Goal: Transaction & Acquisition: Purchase product/service

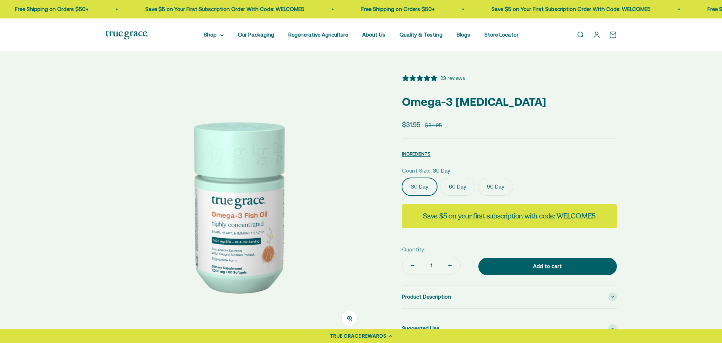
select select "3"
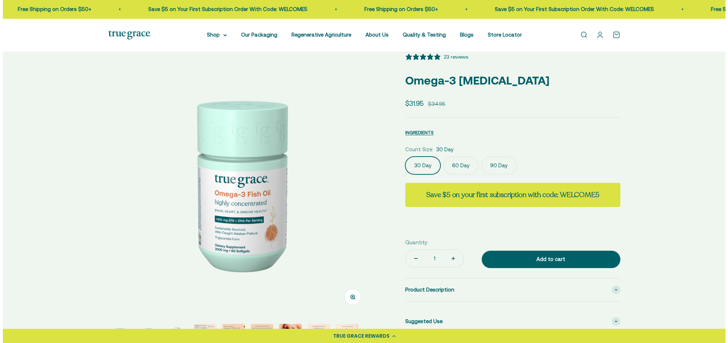
scroll to position [142, 0]
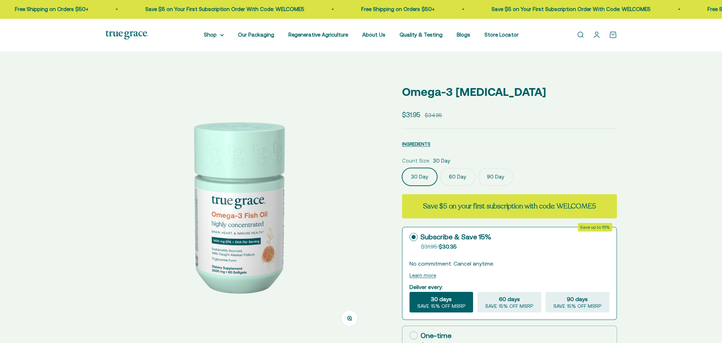
select select "3"
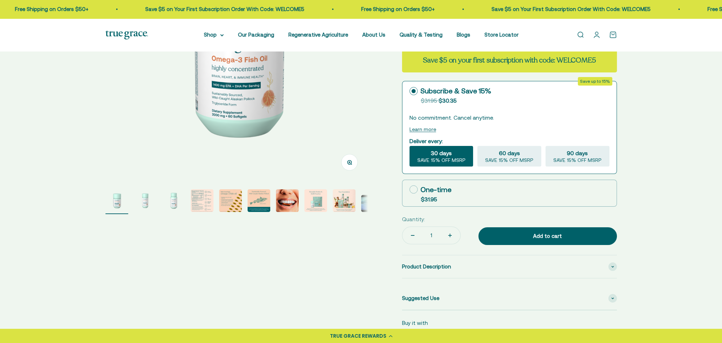
scroll to position [178, 0]
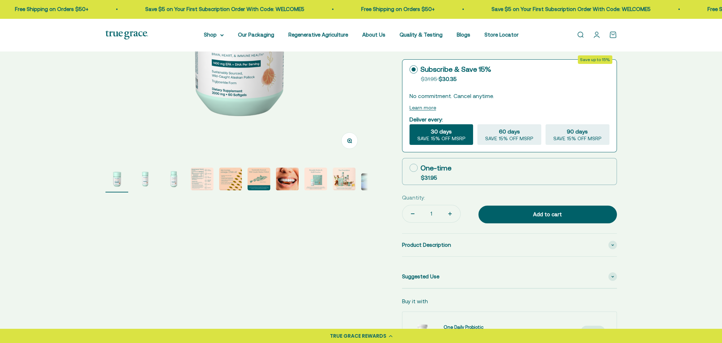
click at [204, 183] on img "Go to item 4" at bounding box center [202, 179] width 23 height 23
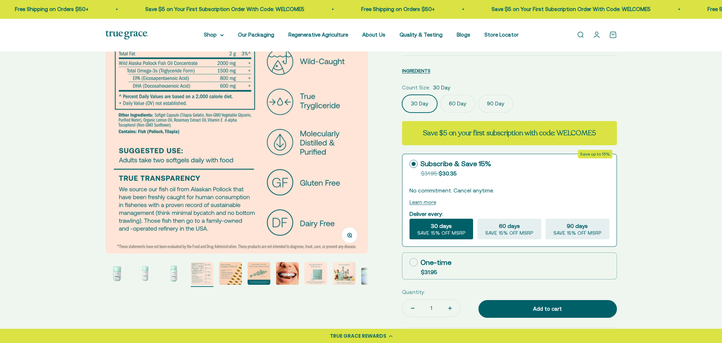
scroll to position [71, 0]
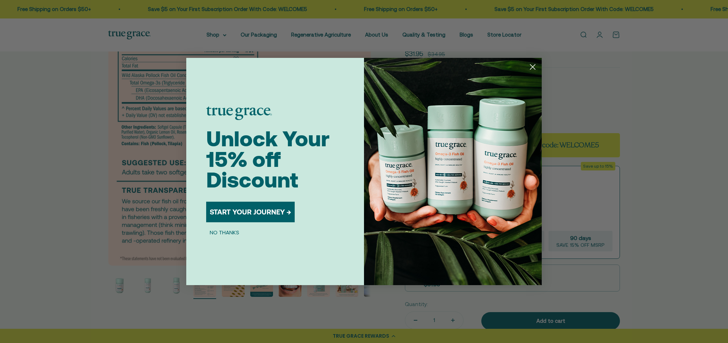
click at [51, 115] on div "Close dialog Unlock Your 15% off Discount START YOUR JOURNEY → NO THANKS Submit" at bounding box center [364, 171] width 728 height 343
click at [50, 115] on div "Close dialog Unlock Your 15% off Discount START YOUR JOURNEY → NO THANKS Submit" at bounding box center [364, 171] width 728 height 343
click at [532, 67] on icon "Close dialog" at bounding box center [532, 67] width 5 height 5
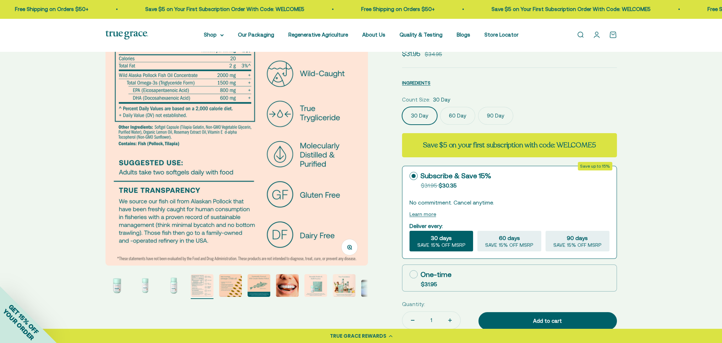
click at [234, 288] on img "Go to item 5" at bounding box center [230, 285] width 23 height 23
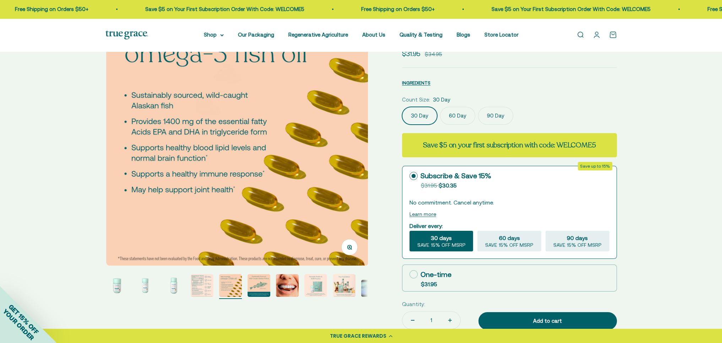
scroll to position [0, 1084]
click at [255, 285] on img "Go to item 6" at bounding box center [259, 285] width 23 height 23
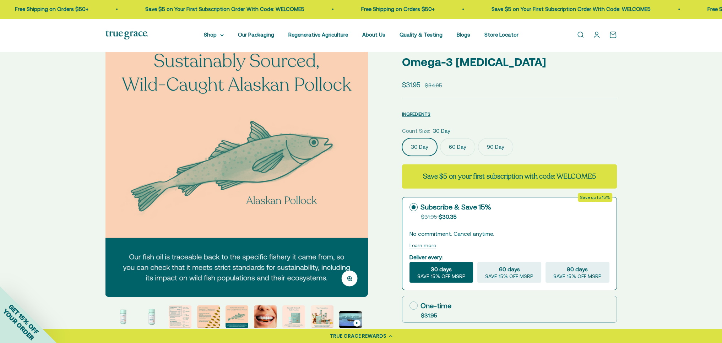
scroll to position [107, 0]
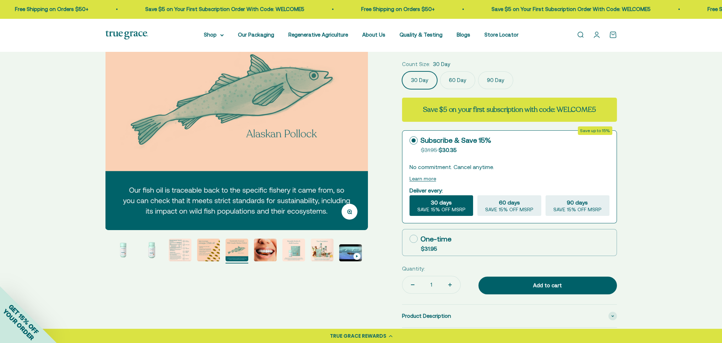
click at [294, 245] on img "Go to item 8" at bounding box center [293, 250] width 23 height 23
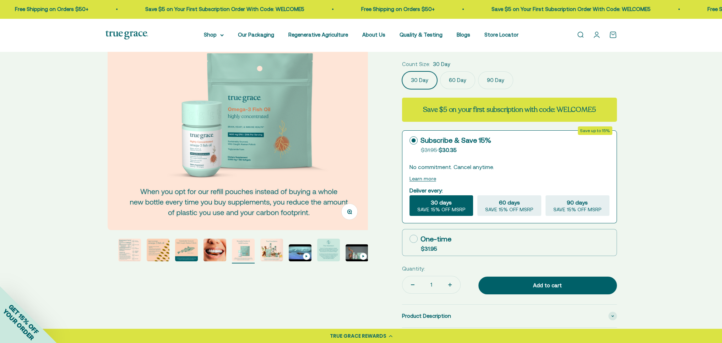
scroll to position [0, 1898]
